Goal: Register for event/course

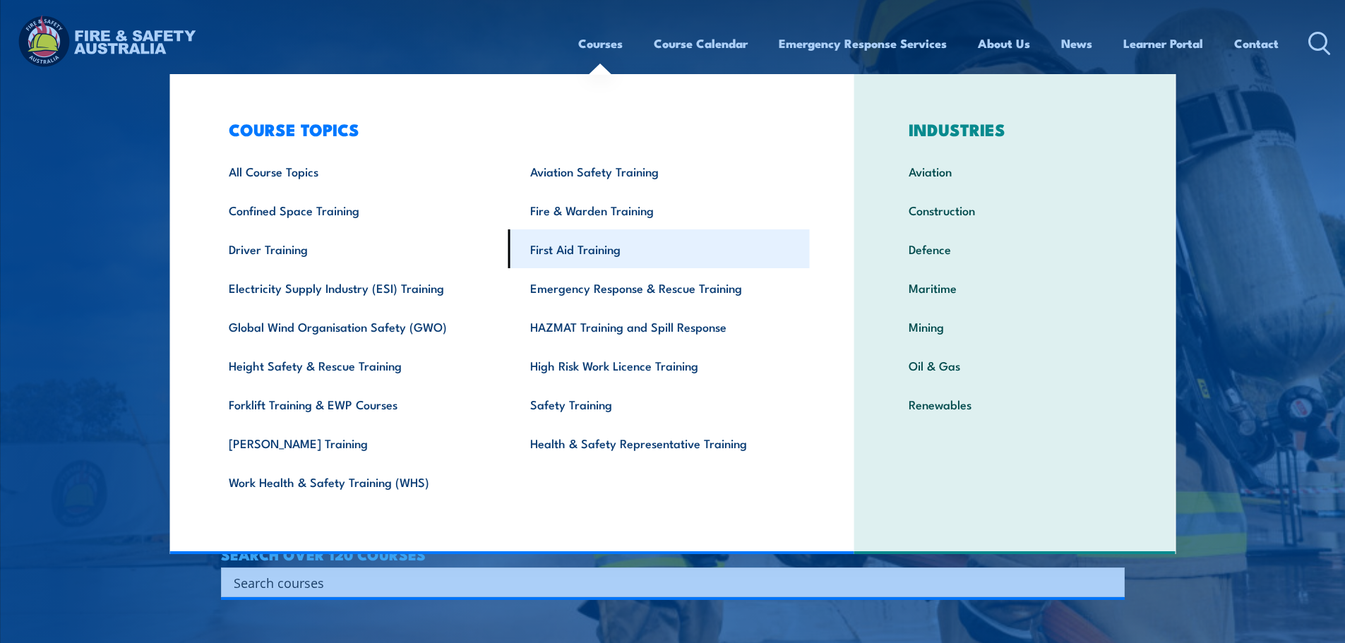
drag, startPoint x: 592, startPoint y: 254, endPoint x: 613, endPoint y: 261, distance: 22.3
click at [592, 254] on link "First Aid Training" at bounding box center [659, 249] width 302 height 39
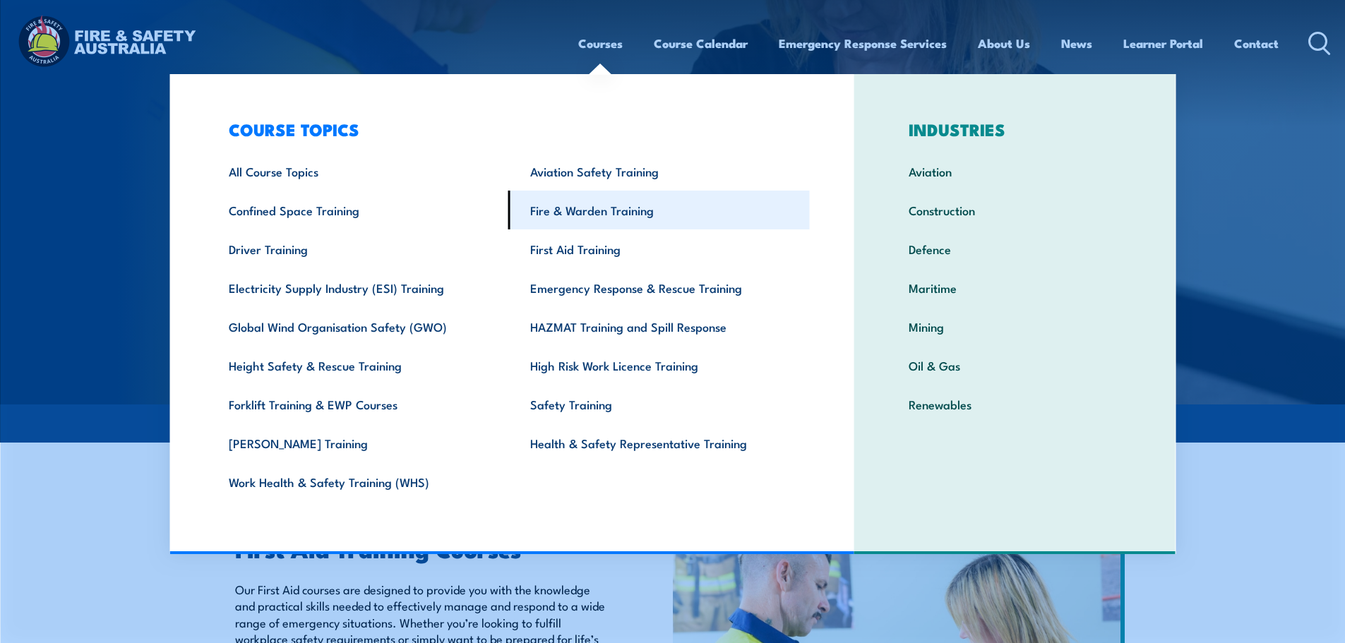
click at [583, 207] on link "Fire & Warden Training" at bounding box center [659, 210] width 302 height 39
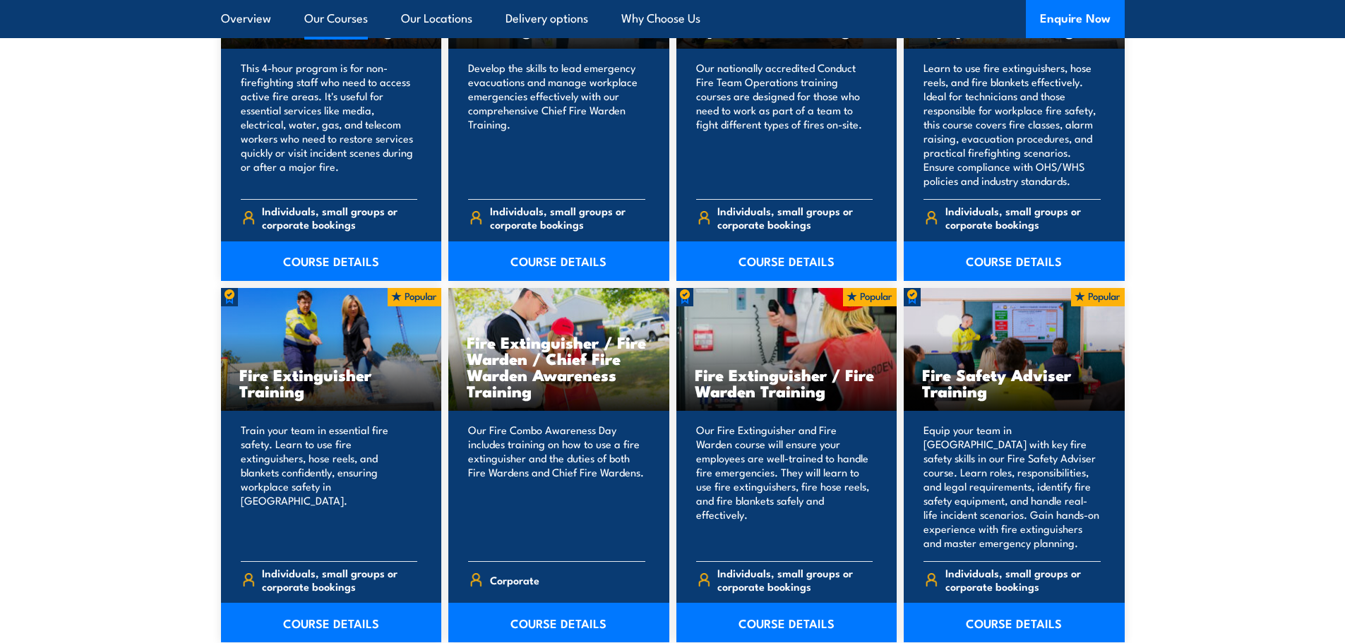
scroll to position [1412, 0]
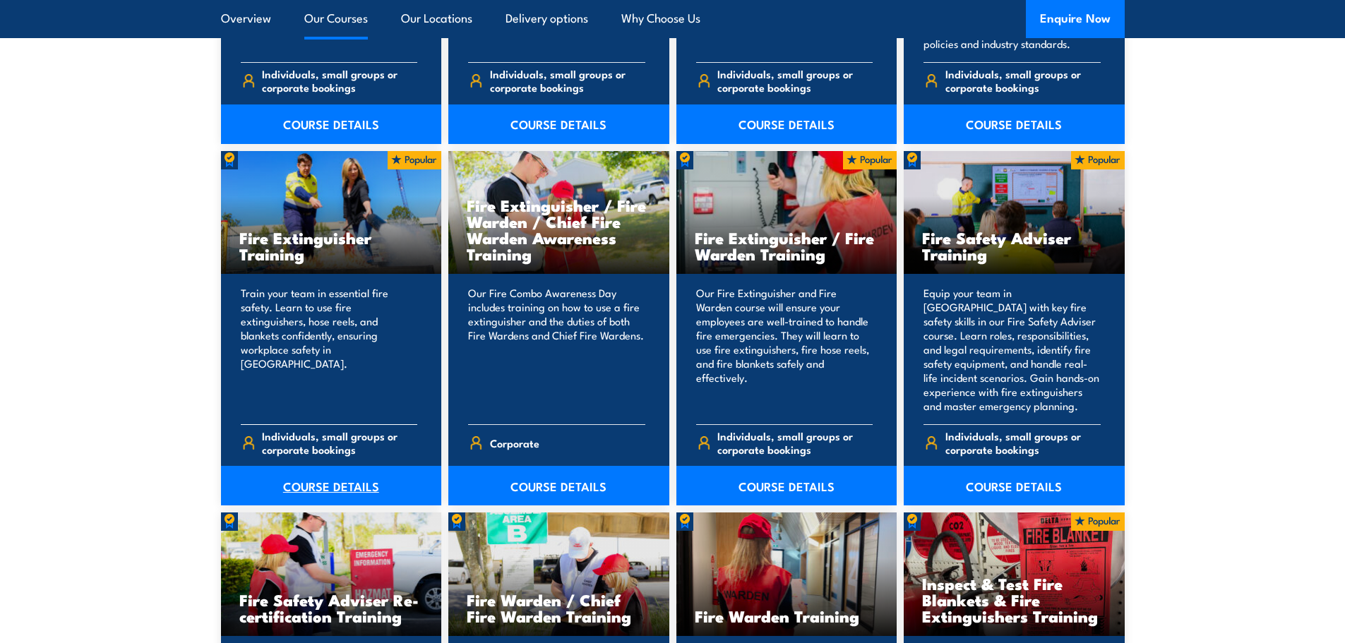
click at [344, 485] on link "COURSE DETAILS" at bounding box center [331, 486] width 221 height 40
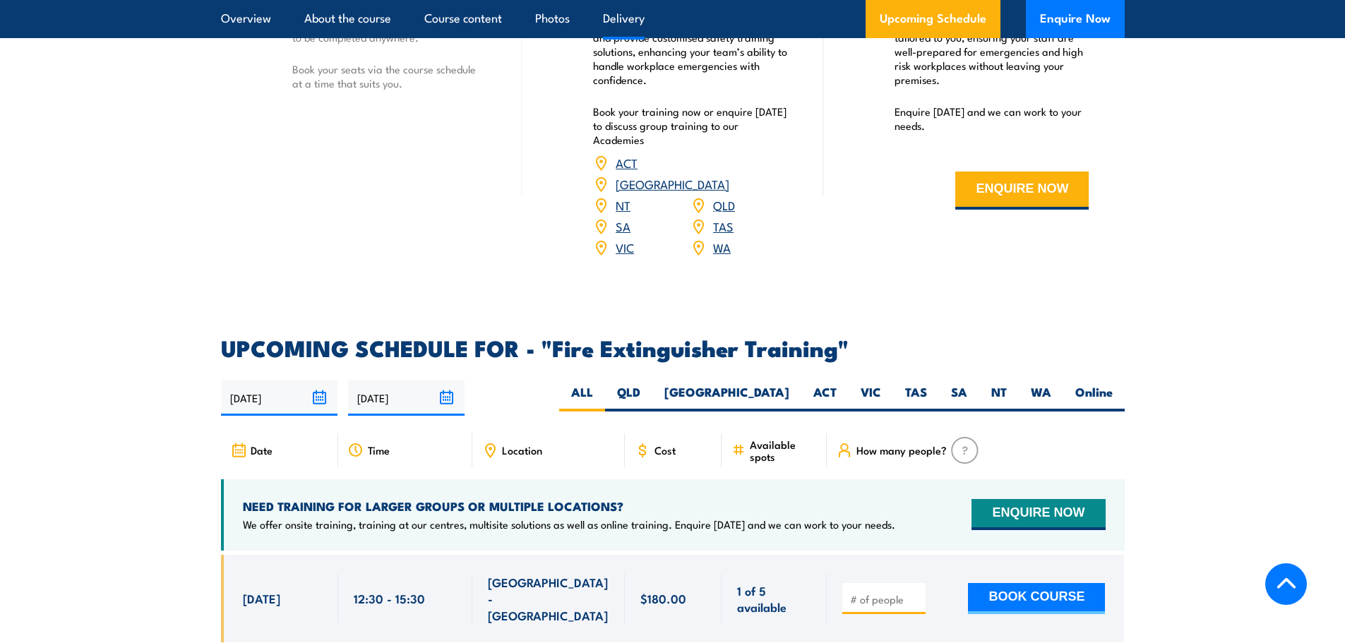
scroll to position [2118, 0]
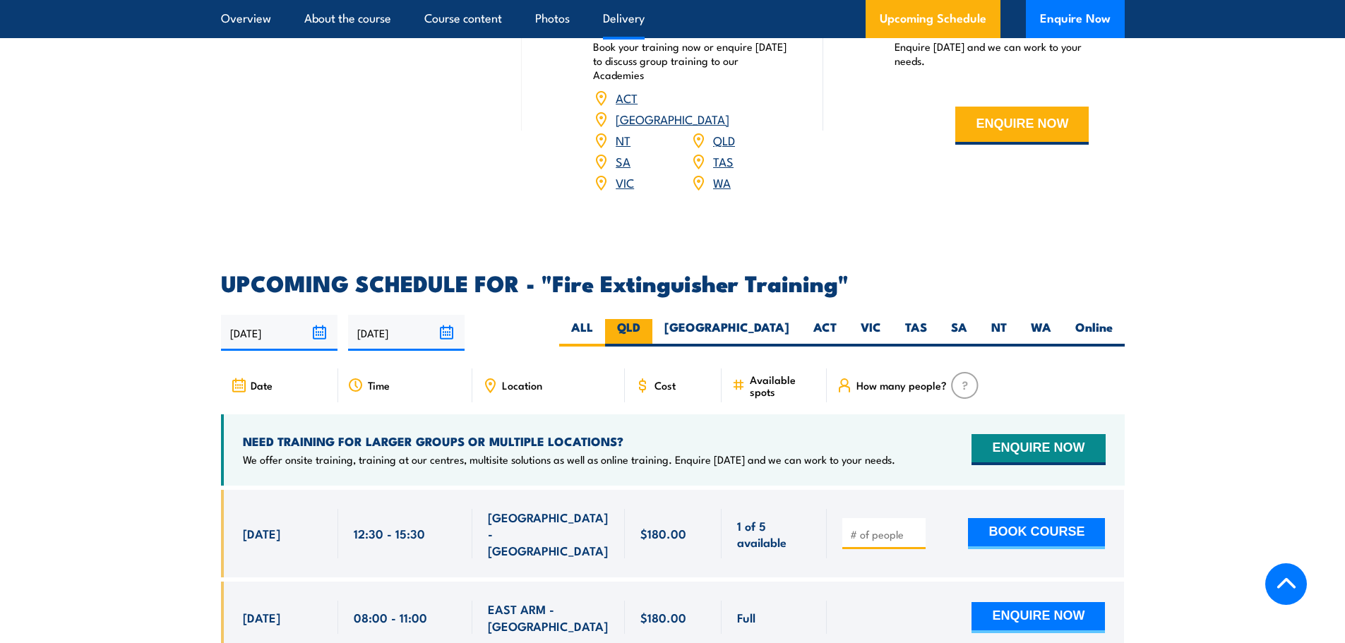
click at [652, 319] on label "QLD" at bounding box center [628, 333] width 47 height 28
click at [650, 319] on input "QLD" at bounding box center [644, 323] width 9 height 9
radio input "true"
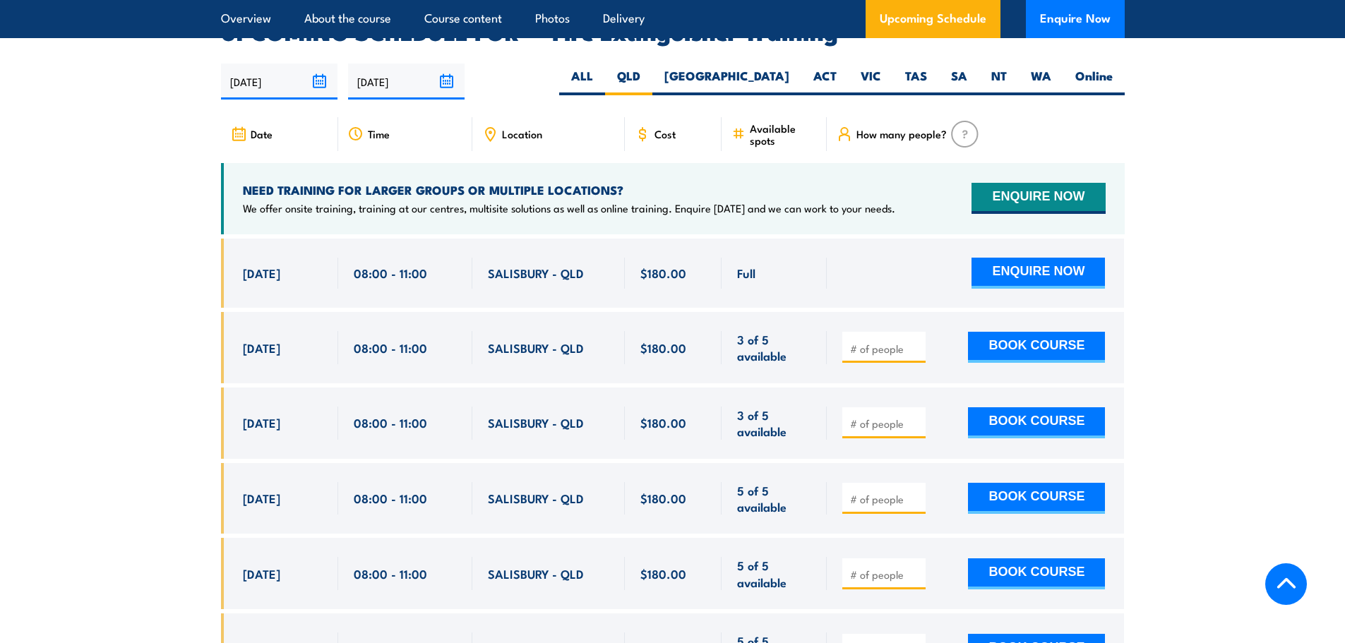
drag, startPoint x: 240, startPoint y: 330, endPoint x: 938, endPoint y: 564, distance: 736.5
click at [938, 564] on div "Full Full" at bounding box center [673, 548] width 904 height 619
copy div "[DATE] 08:00 - 11:00 SALISBURY - QLD 3 of 5 available $180.00 $180.00 3 of 5 av…"
